Goal: Task Accomplishment & Management: Complete application form

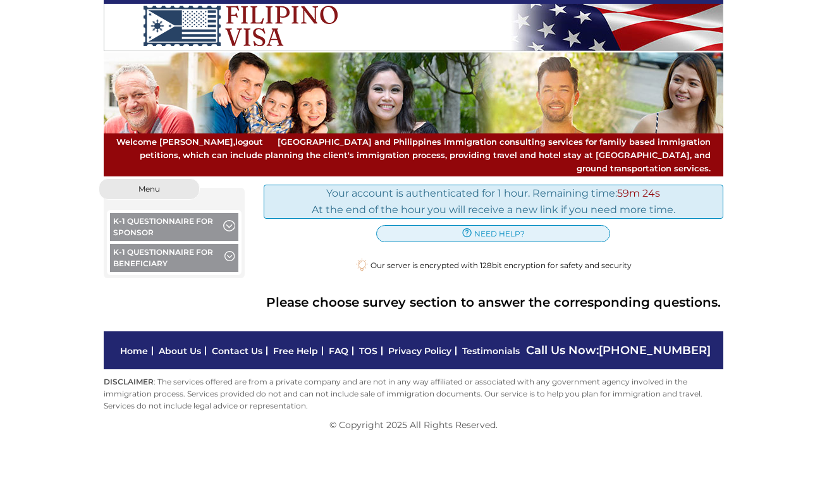
click at [185, 213] on button "K-1 Questionnaire for Sponsor" at bounding box center [174, 228] width 128 height 31
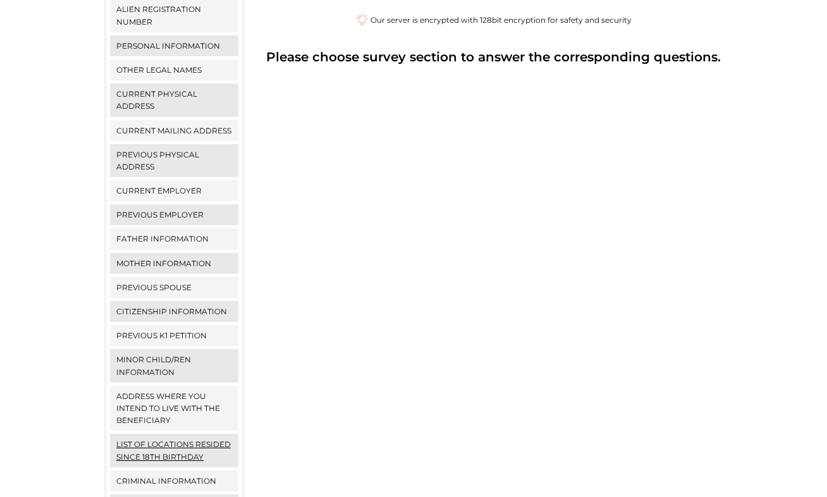
scroll to position [352, 0]
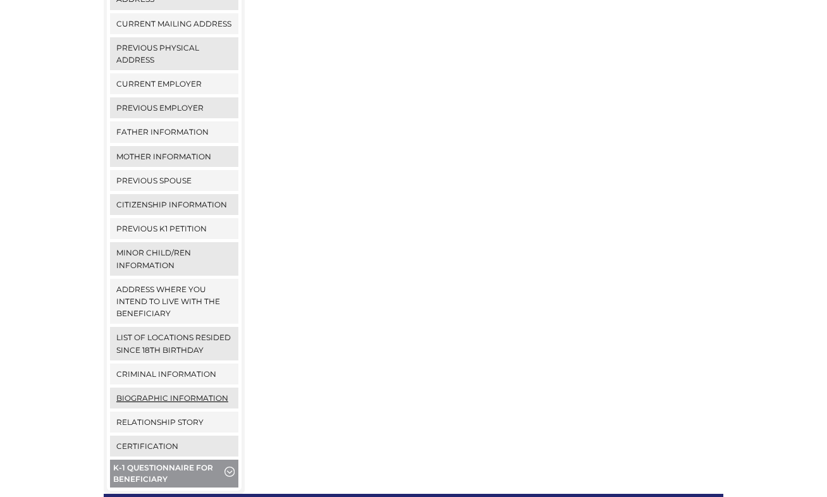
click at [162, 388] on link "Biographic Information" at bounding box center [174, 398] width 128 height 21
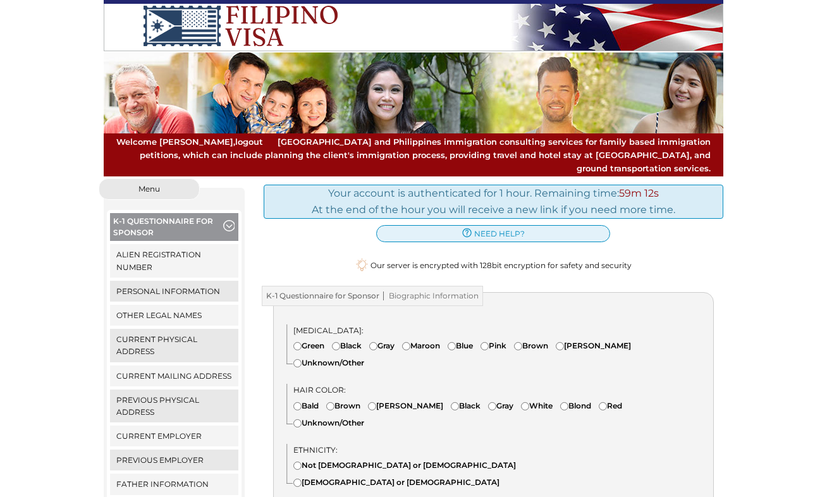
click at [522, 342] on input"] "Brown" at bounding box center [518, 346] width 8 height 8
radio input"] "true"
click at [292, 444] on div "Ethnicity: Not Hispanic or Latino Hispanic or Latino" at bounding box center [499, 469] width 427 height 50
click at [332, 402] on input"] "Brown" at bounding box center [330, 406] width 8 height 8
radio input"] "true"
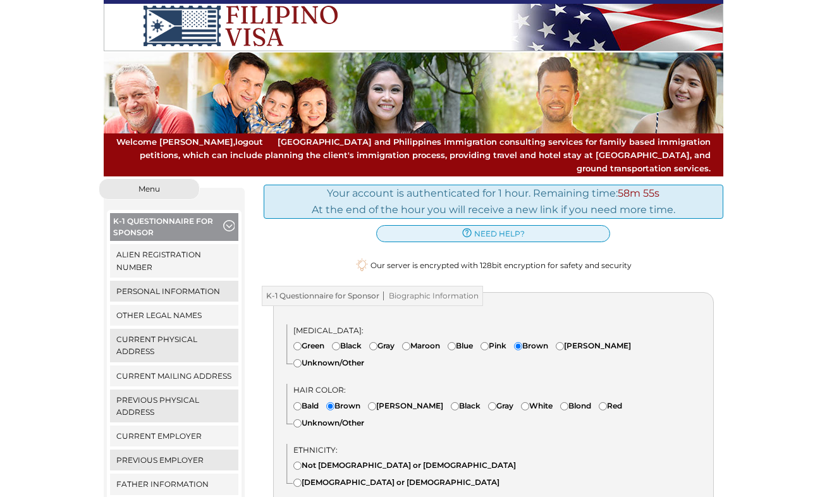
click at [297, 462] on input"] "Not Hispanic or Latino" at bounding box center [297, 466] width 8 height 8
radio input"] "true"
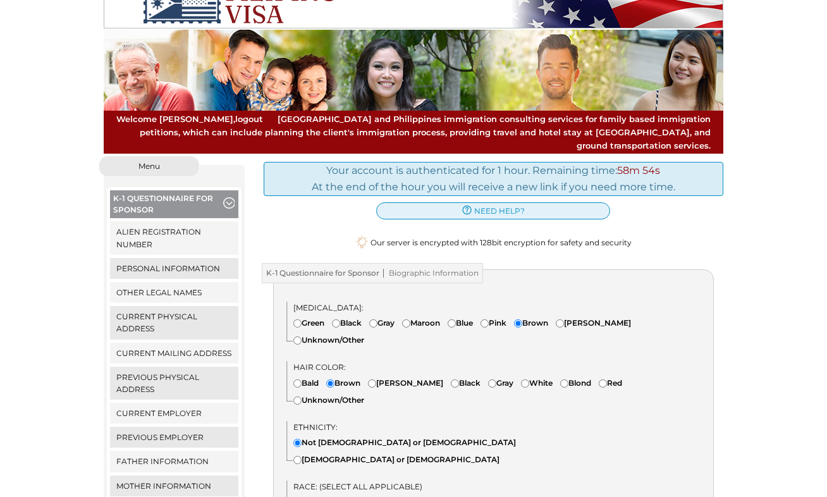
scroll to position [209, 0]
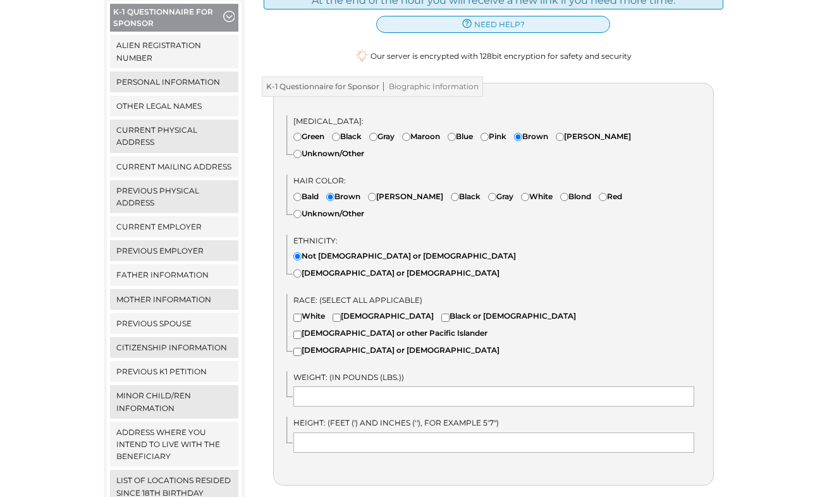
click at [293, 314] on input"] "White" at bounding box center [297, 318] width 8 height 8
checkbox input"] "true"
click at [314, 386] on input "text" at bounding box center [493, 396] width 401 height 20
type input "190"
click at [302, 432] on input "text" at bounding box center [493, 442] width 401 height 20
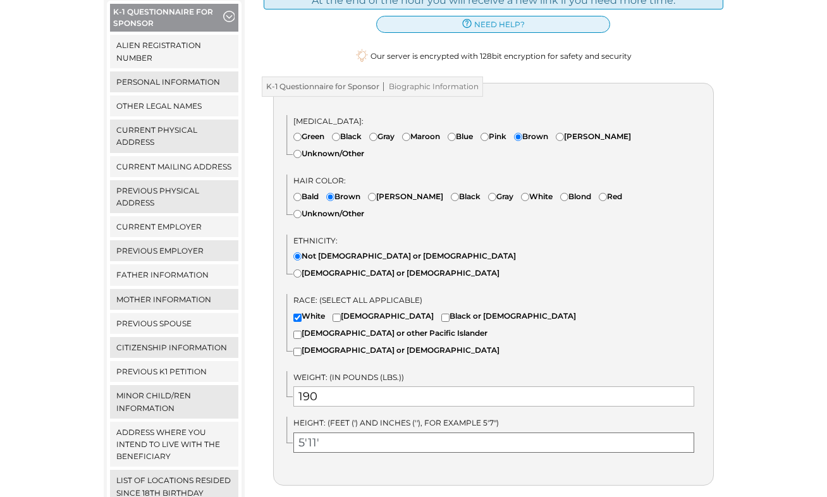
type input "5'11'"
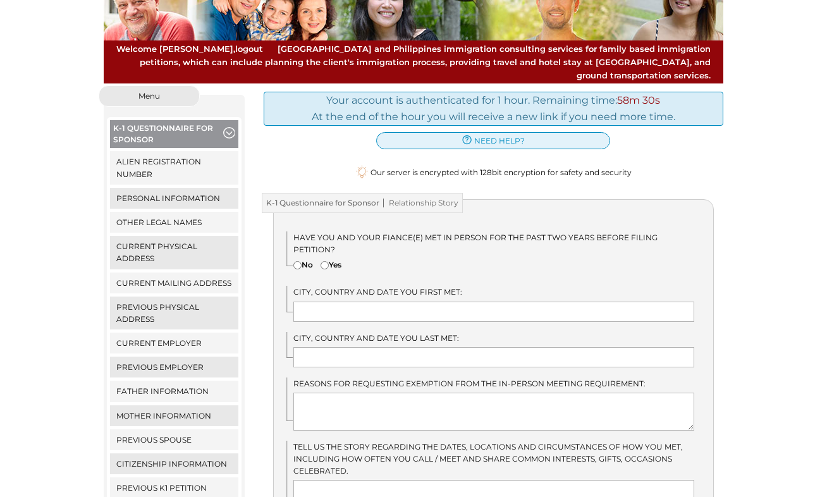
scroll to position [241, 0]
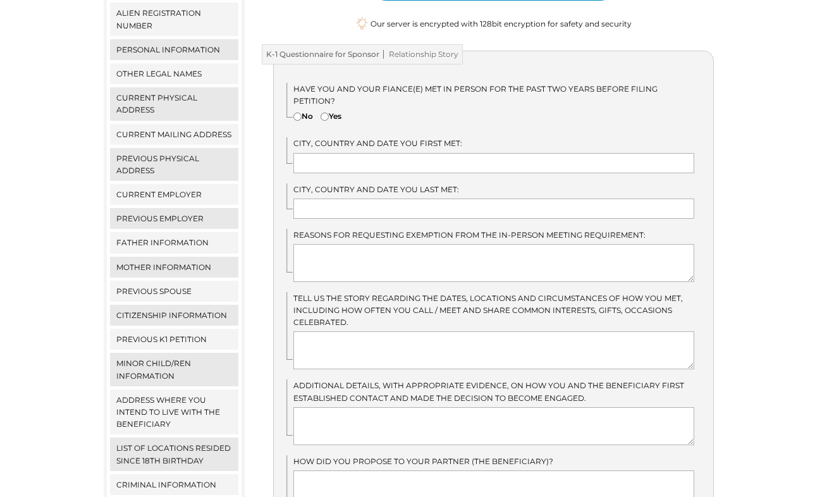
click at [326, 113] on input"] "Yes" at bounding box center [325, 117] width 8 height 8
radio input"] "true"
click at [328, 153] on input "text" at bounding box center [493, 163] width 401 height 20
click at [437, 153] on input "Butuan City, Philippines,09/07/2025" at bounding box center [493, 163] width 401 height 20
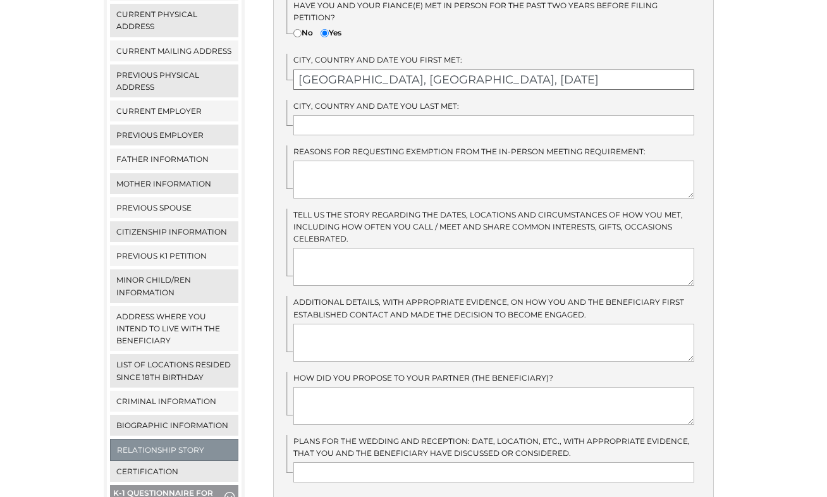
scroll to position [327, 0]
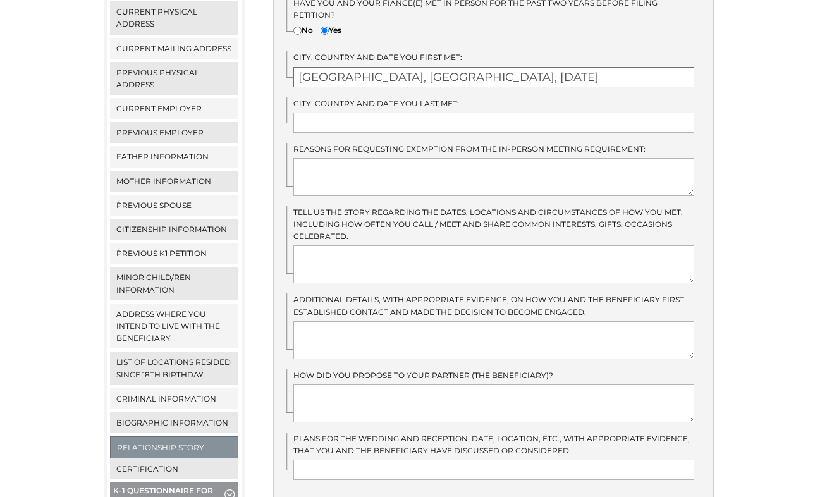
type input "Butuan City, Philippines, 09/07/2025"
click at [328, 158] on textarea at bounding box center [493, 177] width 401 height 38
type textarea "N/A"
click at [305, 250] on textarea at bounding box center [493, 264] width 401 height 38
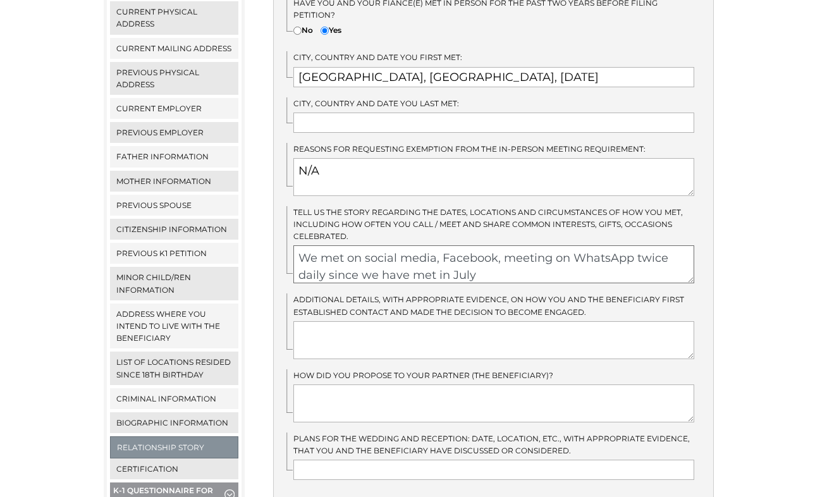
type textarea "We met on social media, Facebook, meeting on WhatsApp twice daily since we have…"
click at [325, 321] on textarea at bounding box center [493, 340] width 401 height 38
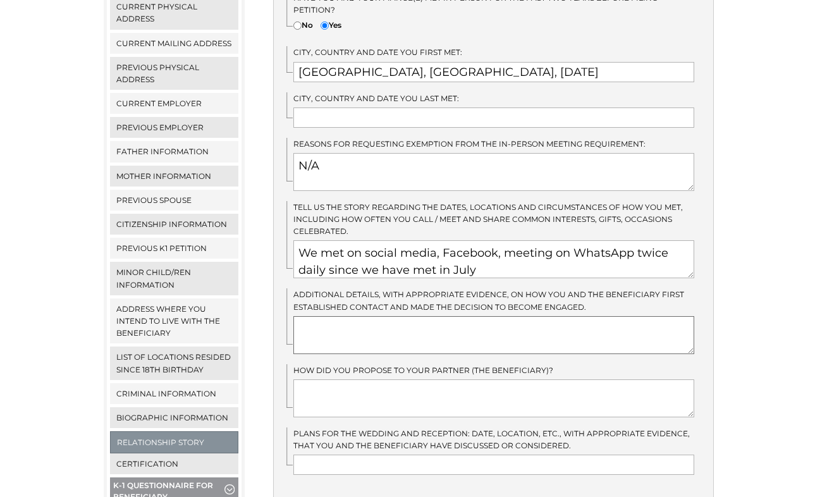
scroll to position [434, 0]
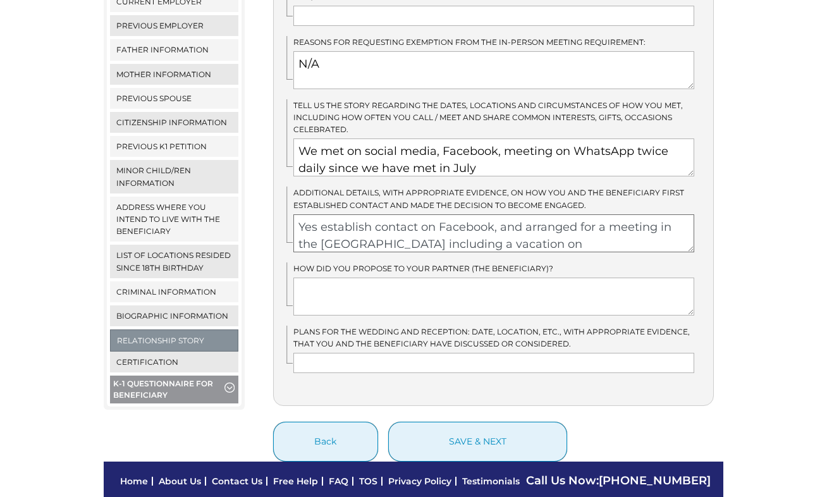
type textarea "Yes establish contact on Facebook, and arranged for a meeting in the Philippine…"
click at [301, 278] on textarea at bounding box center [493, 297] width 401 height 38
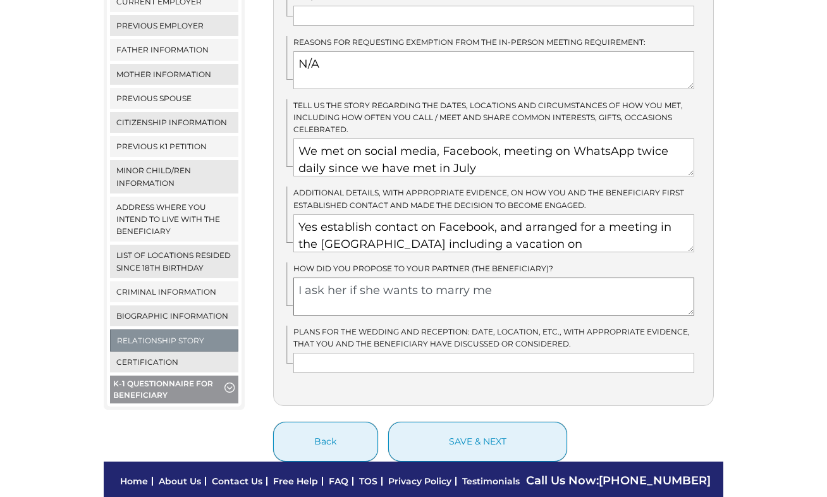
type textarea "I ask her if she wants to marry me"
click at [311, 353] on input "text" at bounding box center [493, 363] width 401 height 20
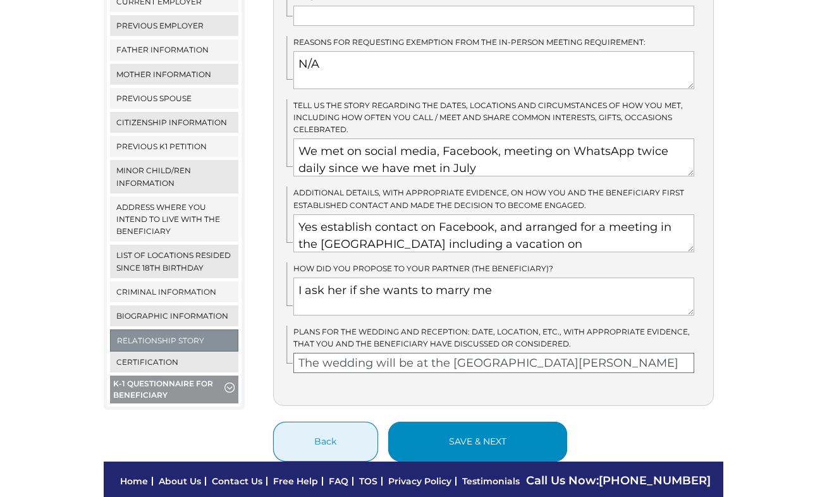
type input "The wedding will be at the Santa Barbara courthouse"
click at [429, 422] on button "save & next" at bounding box center [477, 442] width 179 height 40
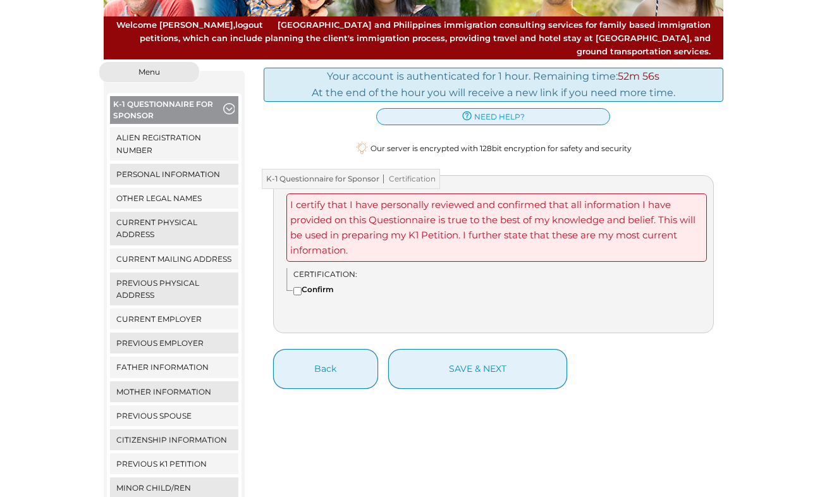
scroll to position [221, 0]
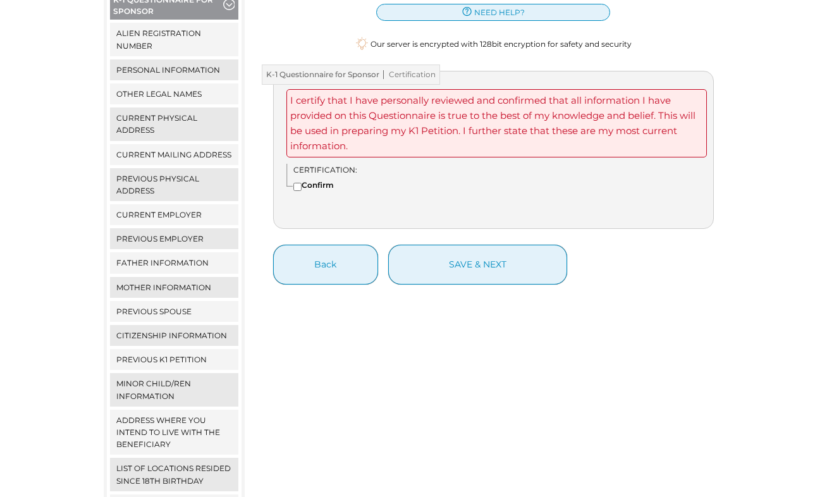
click at [295, 183] on input"] "Confirm" at bounding box center [297, 187] width 8 height 8
checkbox input"] "true"
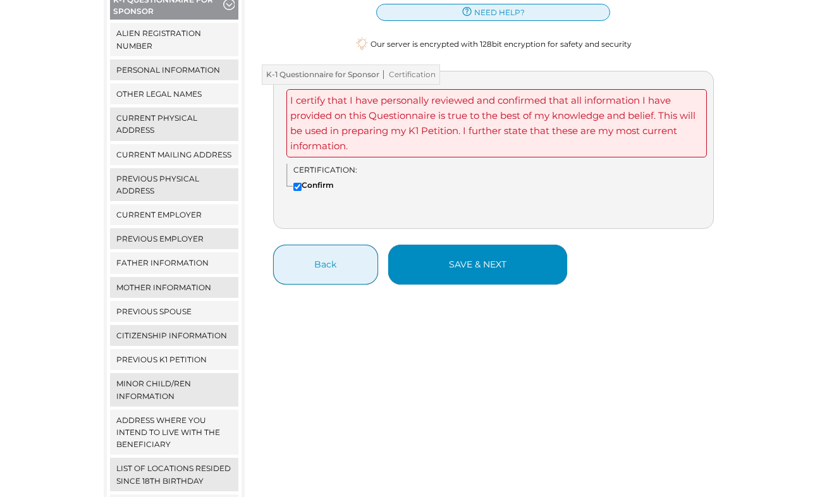
click at [439, 256] on button "save & next" at bounding box center [477, 265] width 179 height 40
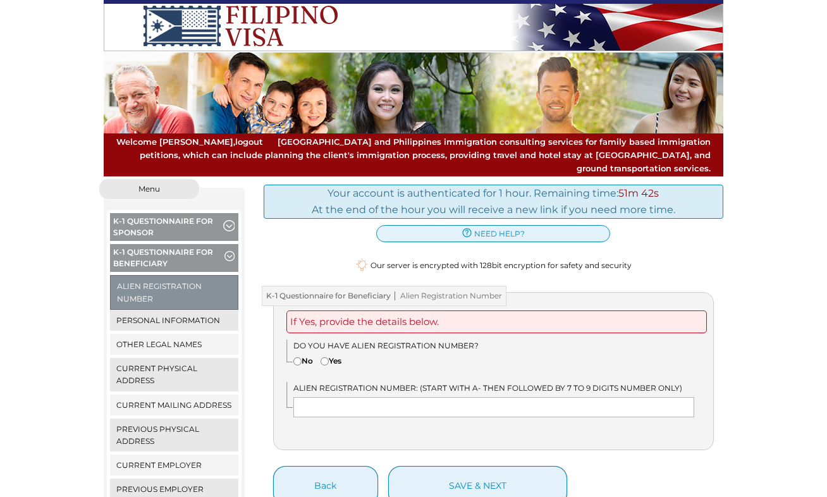
click at [147, 178] on button "Menu" at bounding box center [149, 188] width 101 height 21
click at [150, 185] on span "Menu" at bounding box center [148, 189] width 21 height 8
click at [235, 144] on link "logout" at bounding box center [249, 142] width 28 height 10
